Goal: Transaction & Acquisition: Purchase product/service

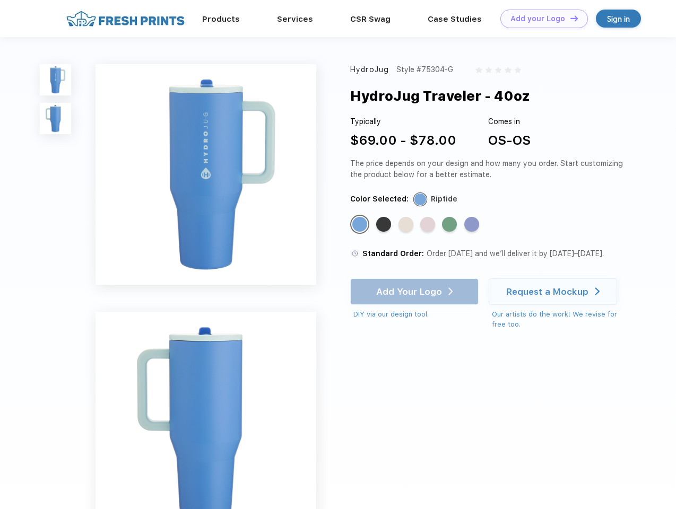
click at [540, 19] on link "Add your Logo Design Tool" at bounding box center [544, 19] width 88 height 19
click at [0, 0] on div "Design Tool" at bounding box center [0, 0] width 0 height 0
click at [569, 18] on link "Add your Logo Design Tool" at bounding box center [544, 19] width 88 height 19
click at [56, 80] on img at bounding box center [55, 79] width 31 height 31
click at [56, 119] on img at bounding box center [55, 118] width 31 height 31
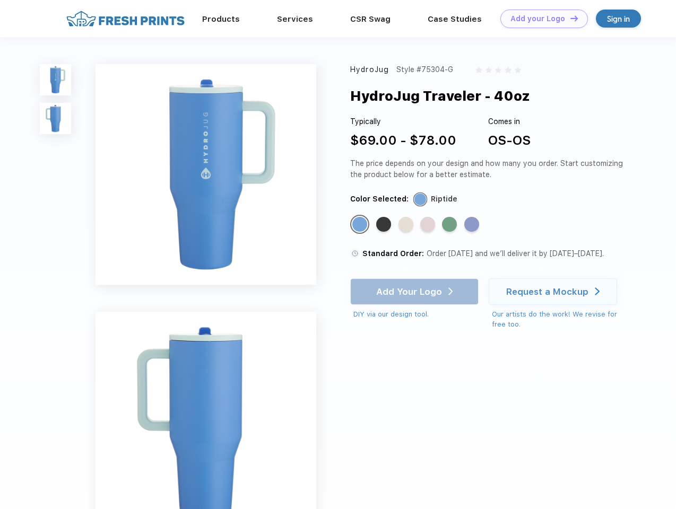
click at [361, 225] on div "Standard Color" at bounding box center [359, 224] width 15 height 15
click at [385, 225] on div "Standard Color" at bounding box center [383, 224] width 15 height 15
click at [407, 225] on div "Standard Color" at bounding box center [406, 224] width 15 height 15
click at [429, 225] on div "Standard Color" at bounding box center [427, 224] width 15 height 15
click at [451, 225] on div "Standard Color" at bounding box center [449, 224] width 15 height 15
